Goal: Find specific page/section: Find specific page/section

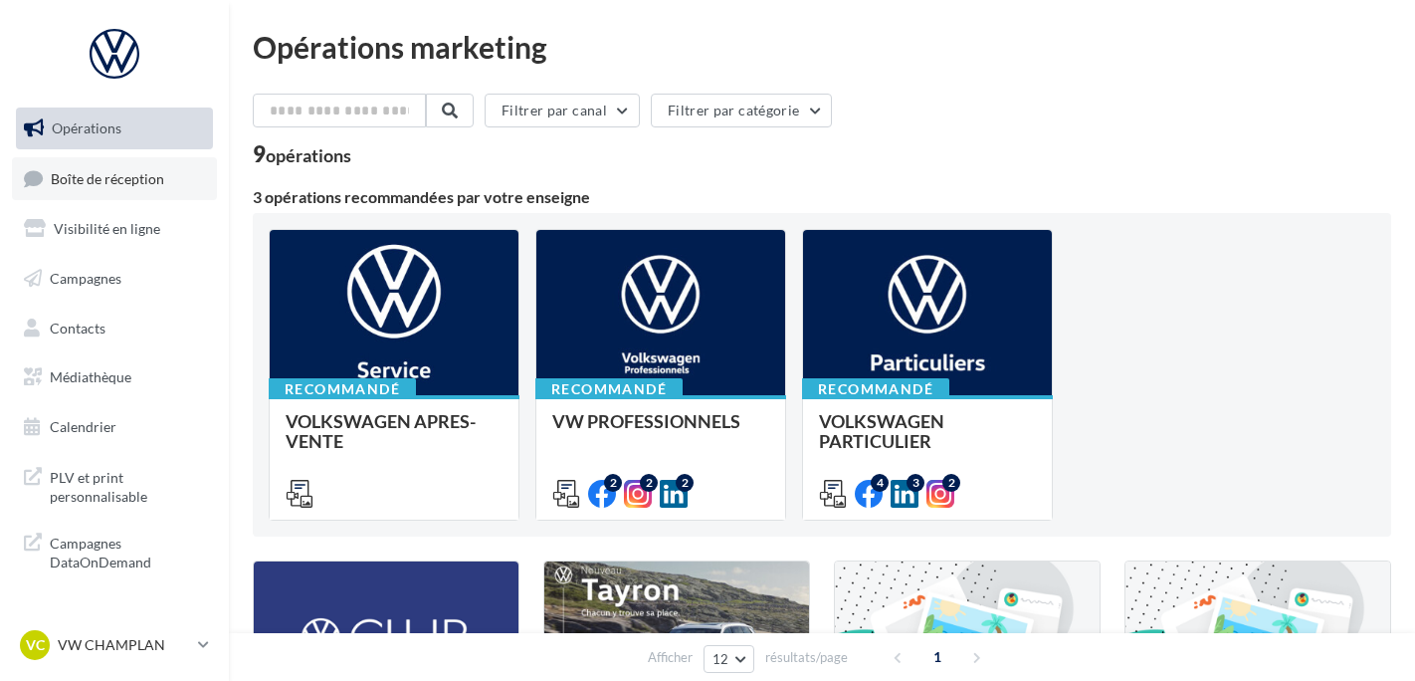
click at [127, 170] on span "Boîte de réception" at bounding box center [107, 177] width 113 height 17
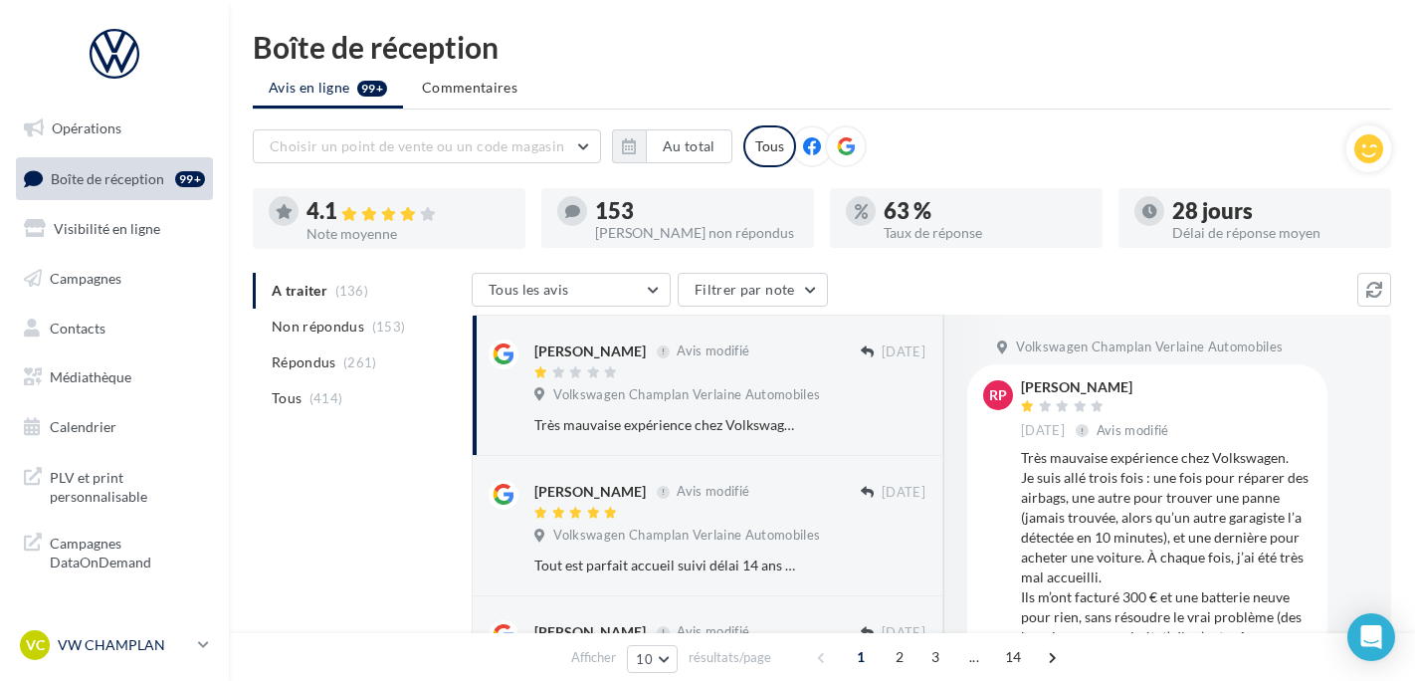
click at [87, 628] on link "VC VW CHAMPLAN vw-cha-ale" at bounding box center [114, 645] width 197 height 38
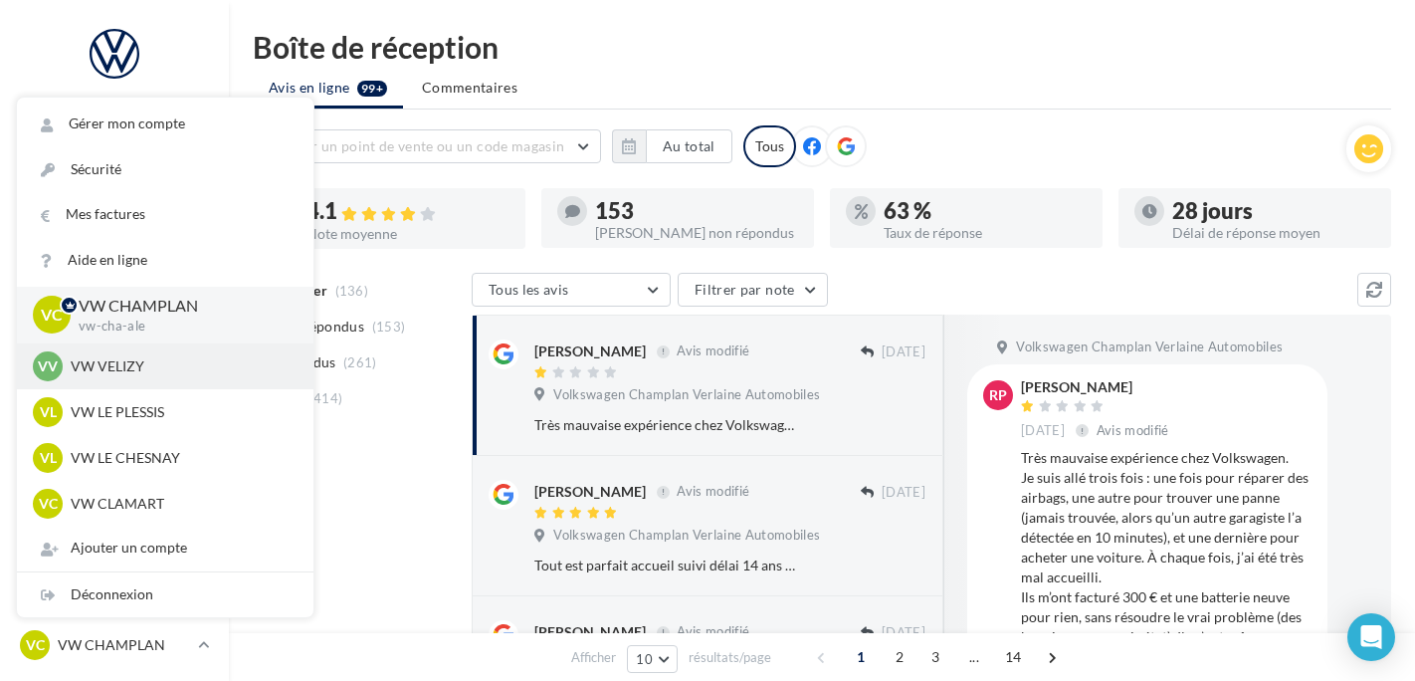
click at [221, 371] on p "VW VELIZY" at bounding box center [180, 366] width 219 height 20
